Goal: Check status: Check status

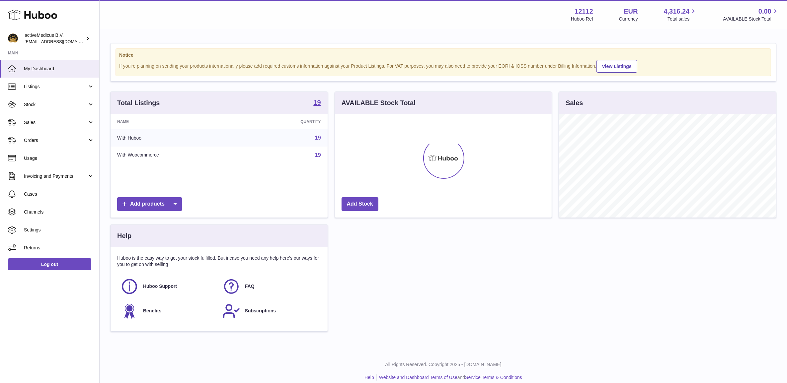
scroll to position [103, 216]
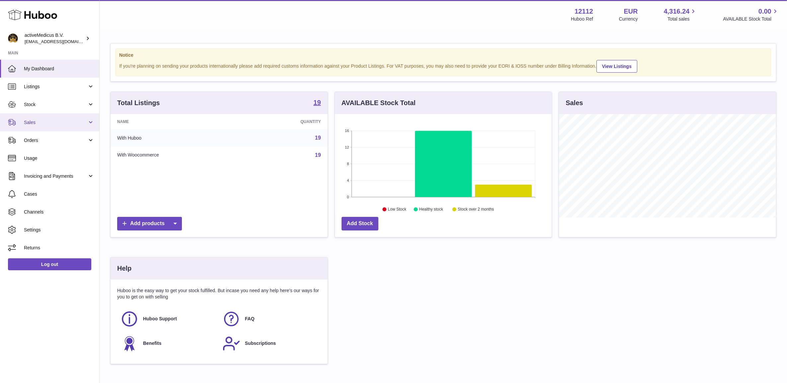
drag, startPoint x: 38, startPoint y: 118, endPoint x: 40, endPoint y: 126, distance: 8.9
click at [38, 118] on link "Sales" at bounding box center [49, 122] width 99 height 18
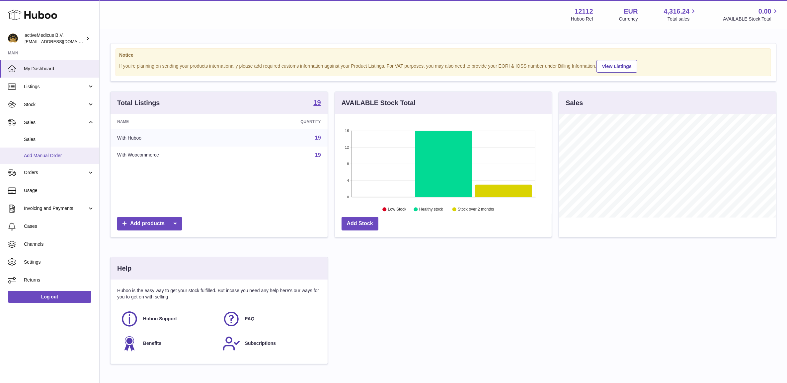
click at [40, 149] on link "Add Manual Order" at bounding box center [49, 156] width 99 height 16
click at [40, 145] on link "Sales" at bounding box center [49, 139] width 99 height 16
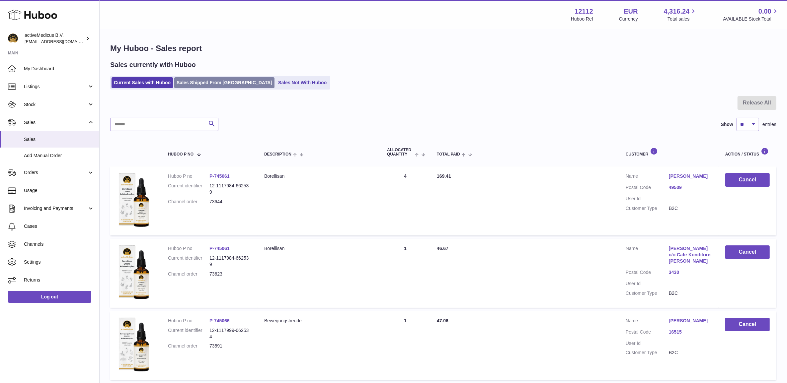
click at [227, 82] on link "Sales Shipped From Huboo" at bounding box center [224, 82] width 100 height 11
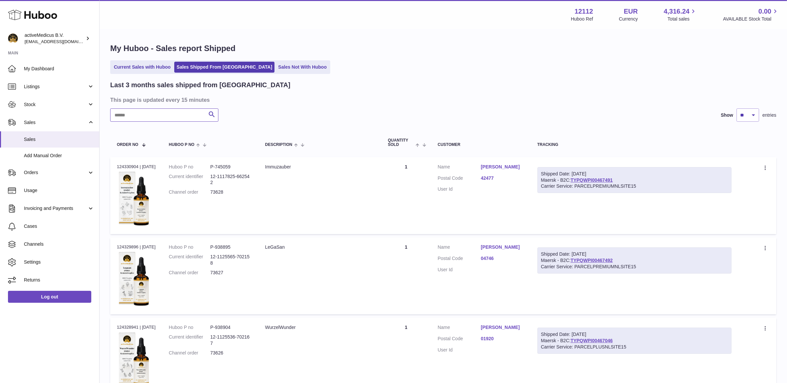
click at [157, 117] on input "text" at bounding box center [164, 114] width 108 height 13
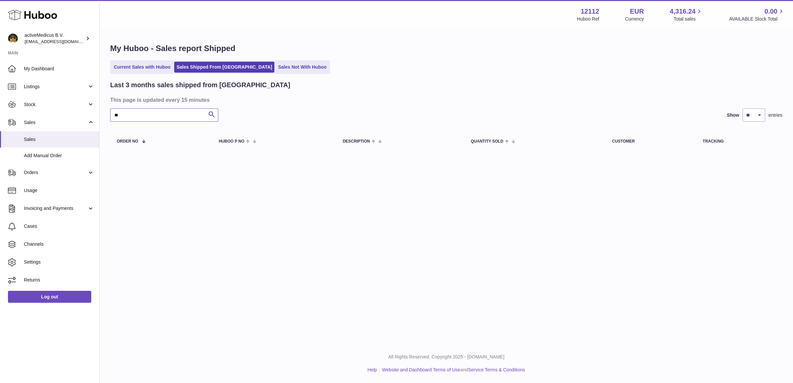
type input "*"
type input "*******"
